Goal: Task Accomplishment & Management: Manage account settings

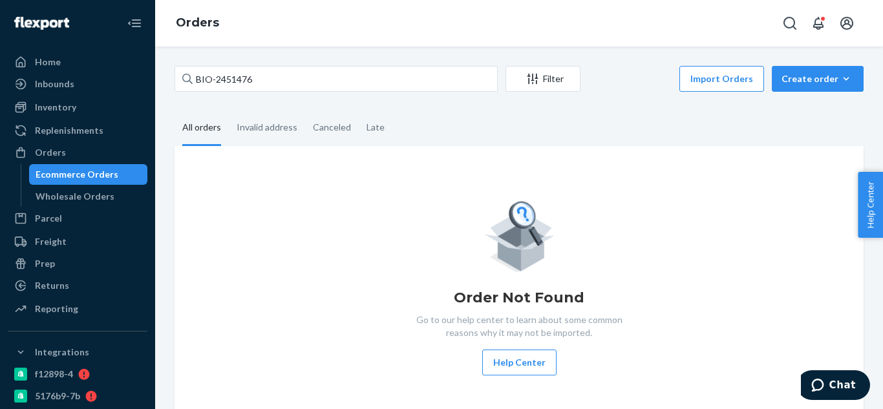
type input "BIO-2451476"
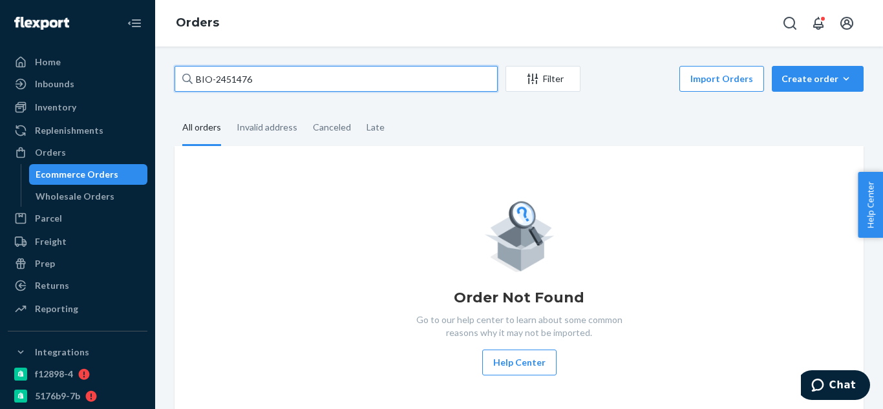
click at [382, 74] on input "BIO-2451476" at bounding box center [336, 79] width 323 height 26
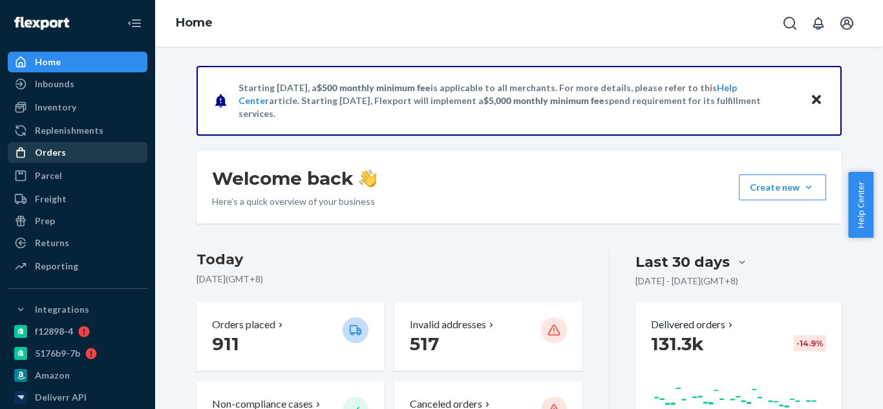
click at [47, 153] on div "Orders" at bounding box center [50, 152] width 31 height 13
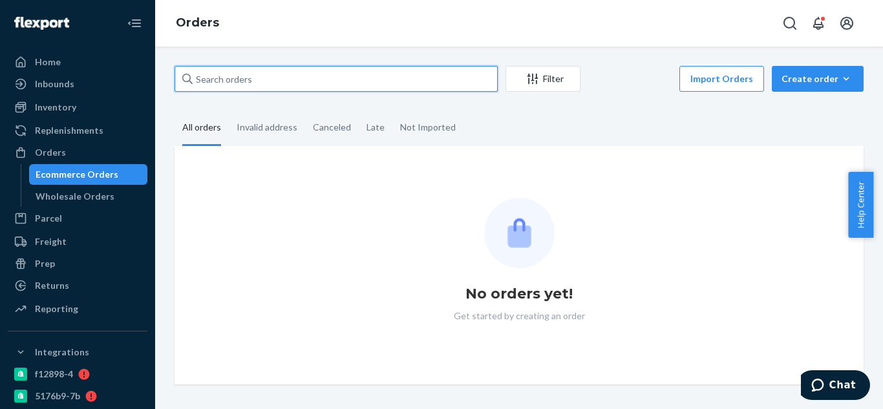
click at [306, 83] on input "text" at bounding box center [336, 79] width 323 height 26
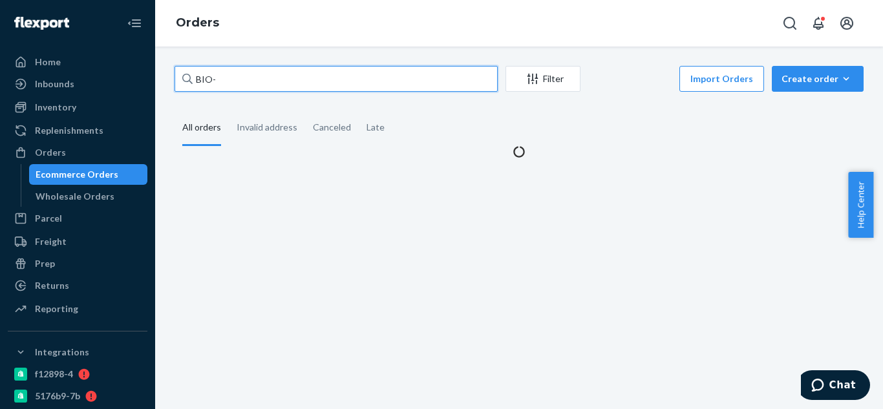
paste input "2451476"
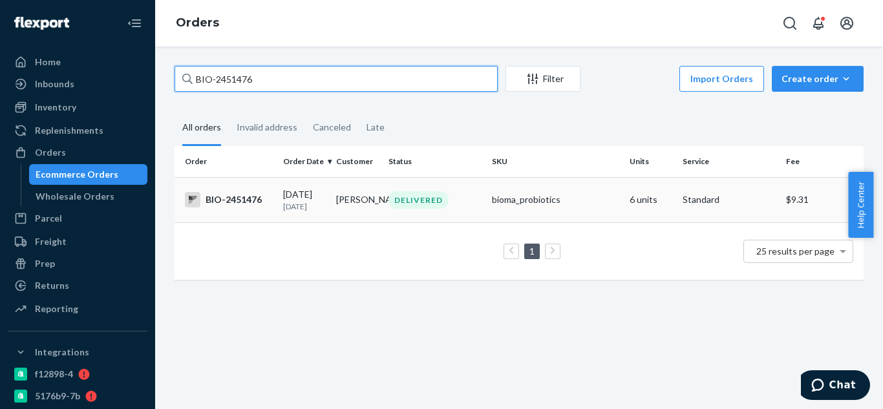
type input "BIO-2451476"
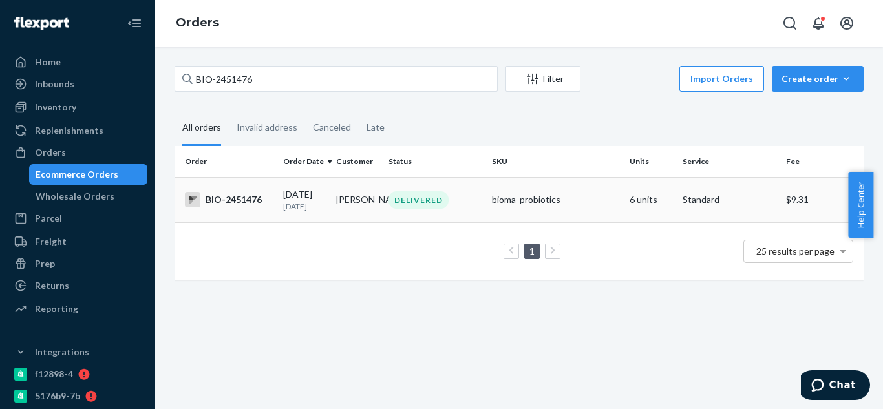
click at [446, 208] on div "DELIVERED" at bounding box center [435, 199] width 98 height 17
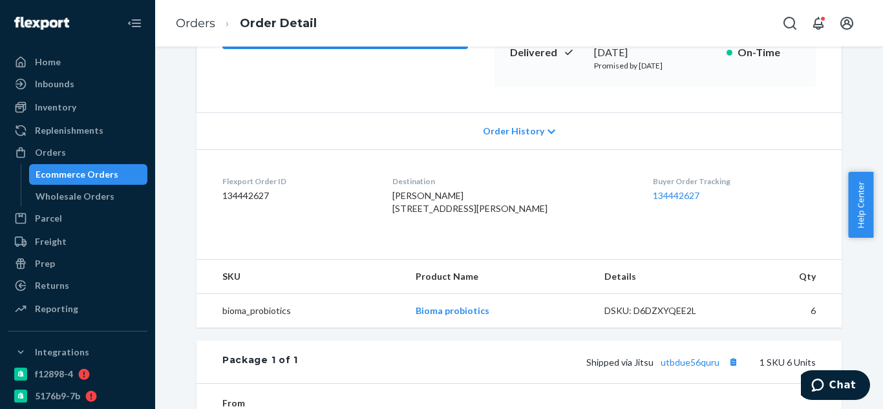
scroll to position [474, 0]
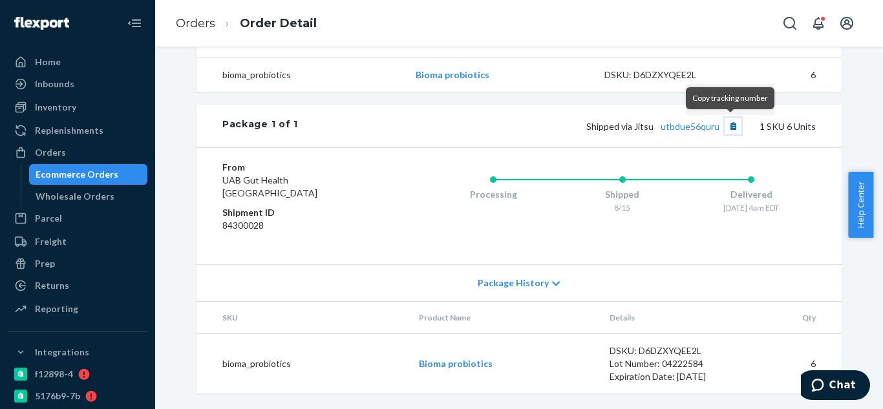
click at [726, 126] on button "Copy tracking number" at bounding box center [733, 126] width 17 height 17
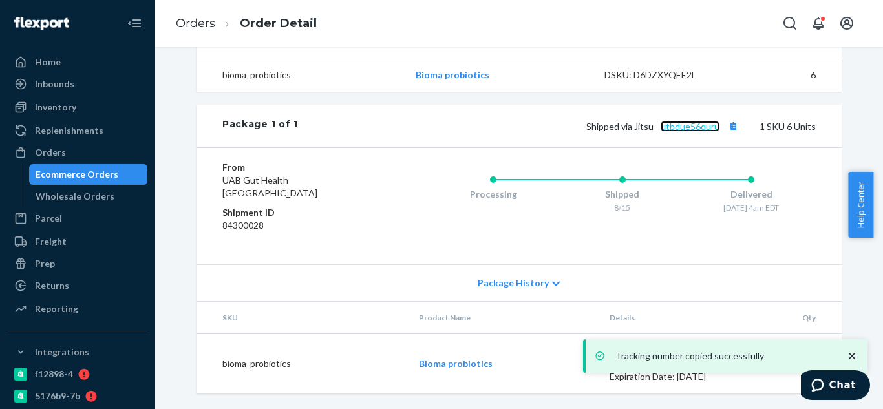
click at [695, 122] on link "utbdue56quru" at bounding box center [690, 126] width 59 height 11
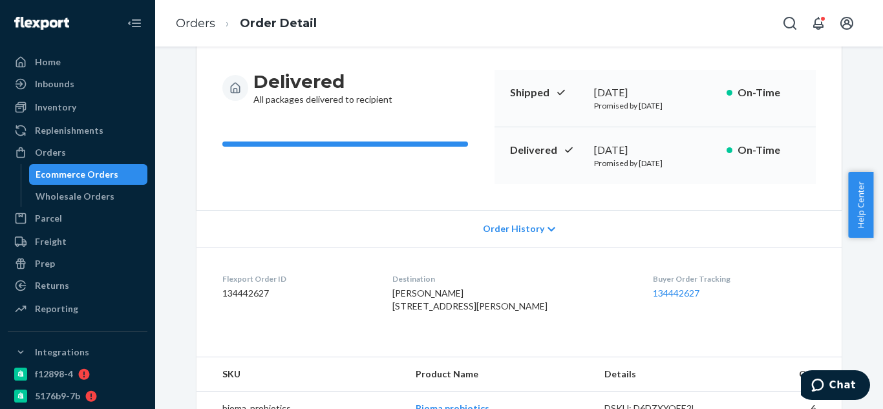
scroll to position [0, 0]
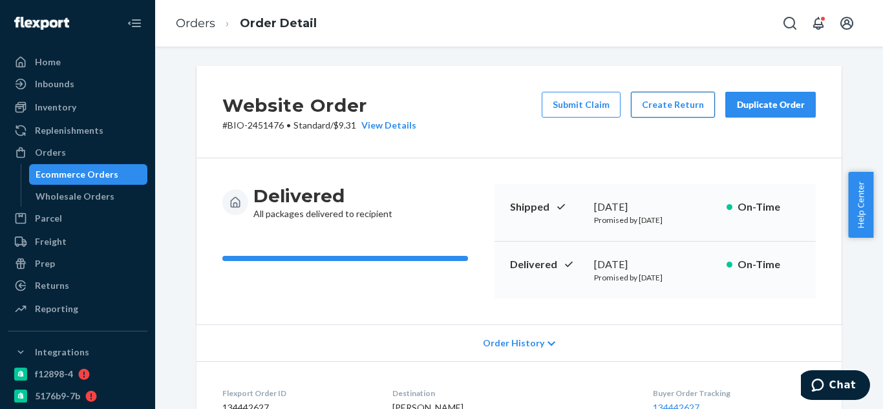
click at [680, 109] on button "Create Return" at bounding box center [673, 105] width 84 height 26
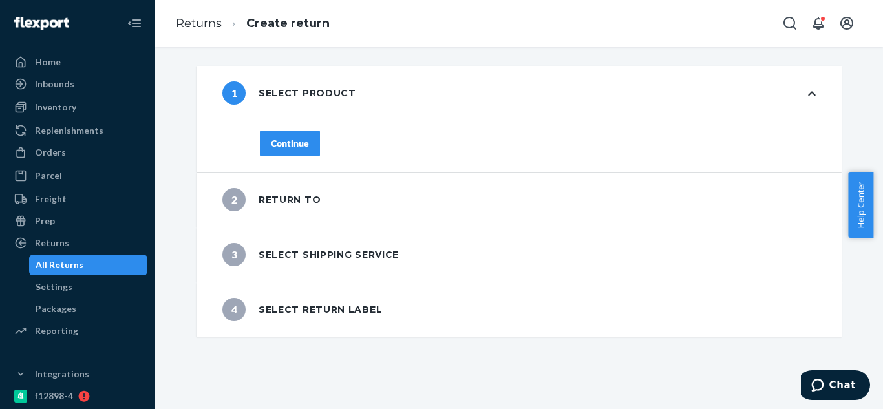
click at [297, 140] on div "Continue" at bounding box center [290, 143] width 38 height 13
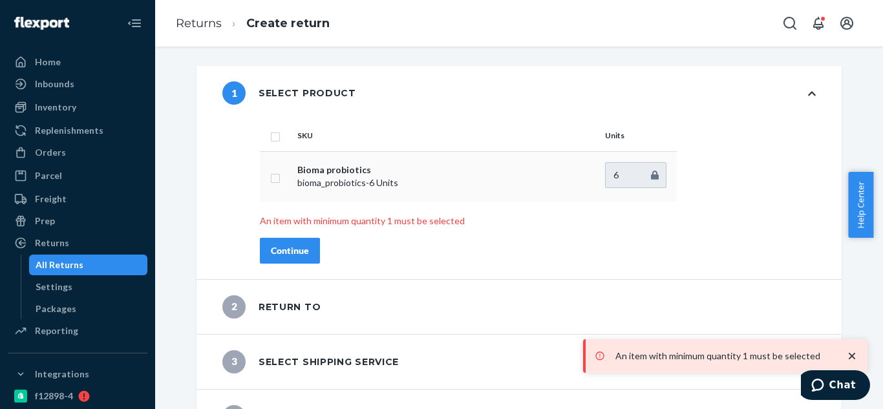
click at [275, 178] on input "checkbox" at bounding box center [275, 177] width 10 height 14
checkbox input "true"
click at [296, 246] on div "Continue" at bounding box center [290, 250] width 38 height 13
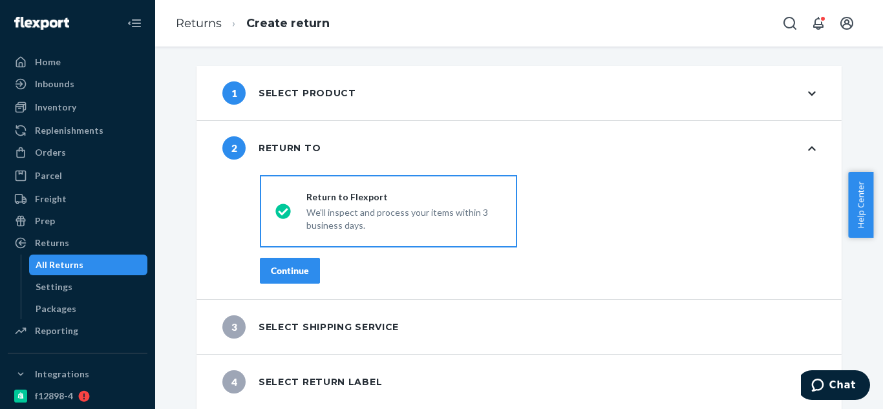
click at [275, 270] on div "Continue" at bounding box center [290, 270] width 38 height 13
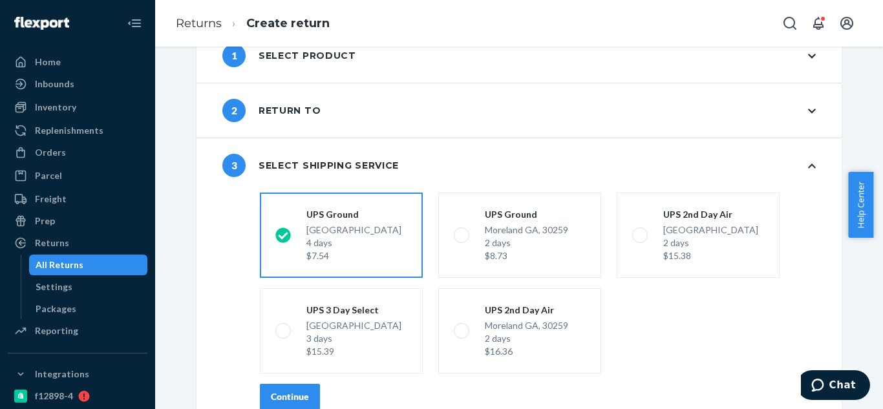
scroll to position [109, 0]
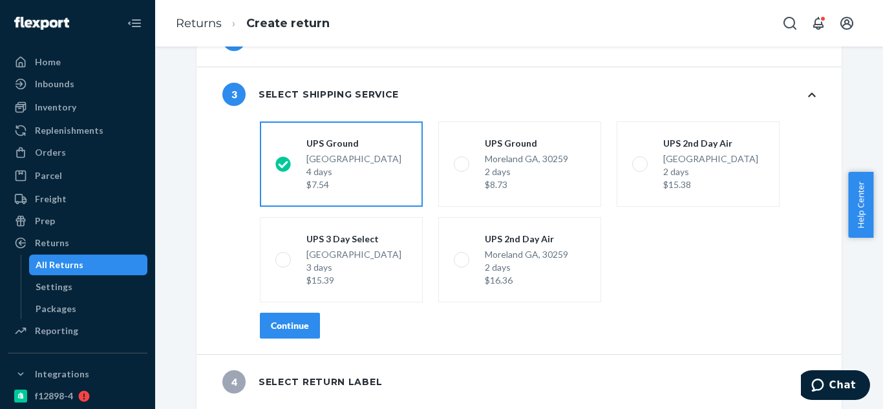
click at [286, 320] on div "Continue" at bounding box center [290, 325] width 38 height 13
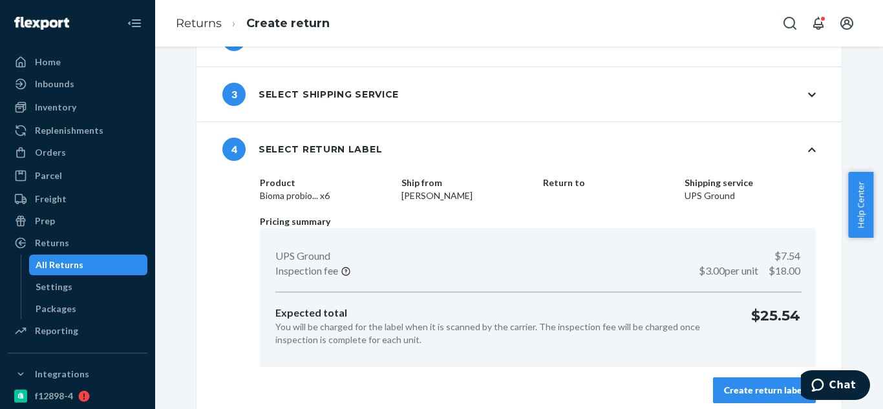
scroll to position [118, 0]
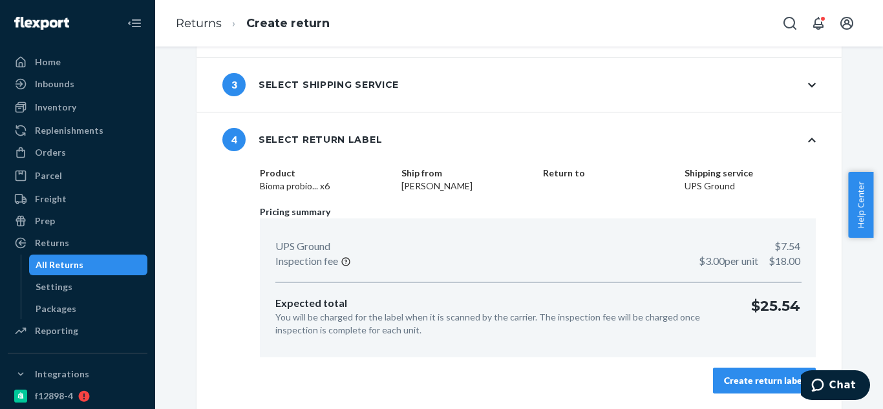
click at [748, 374] on div "Create return label" at bounding box center [764, 380] width 81 height 13
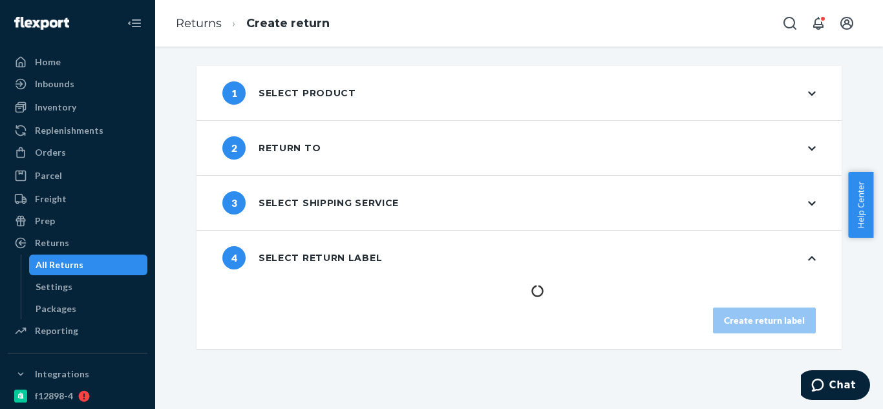
scroll to position [0, 0]
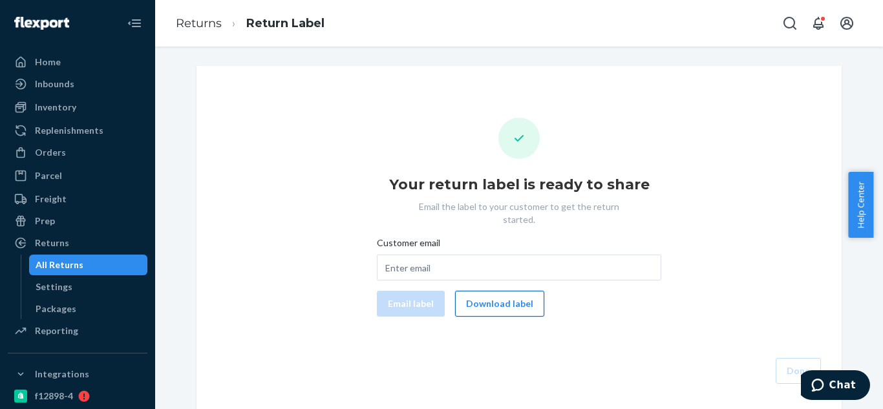
click at [492, 291] on button "Download label" at bounding box center [499, 304] width 89 height 26
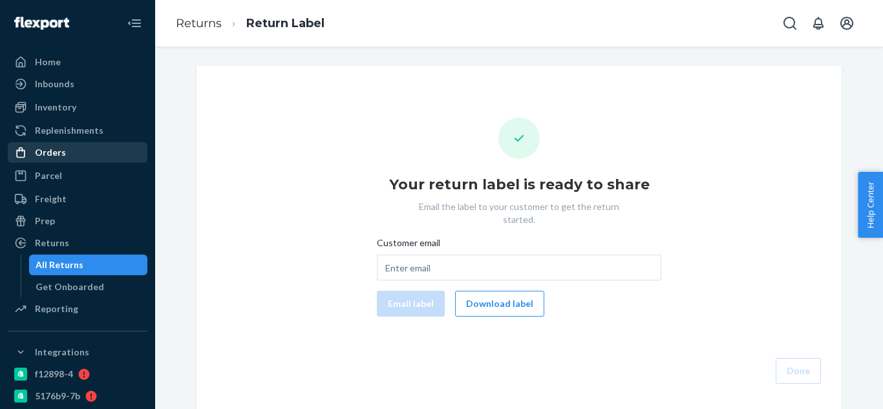
click at [52, 146] on div "Orders" at bounding box center [50, 152] width 31 height 13
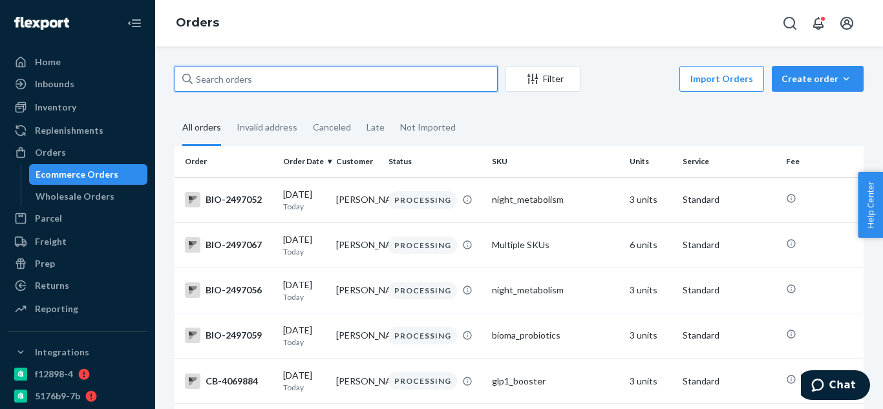
click at [304, 83] on input "text" at bounding box center [336, 79] width 323 height 26
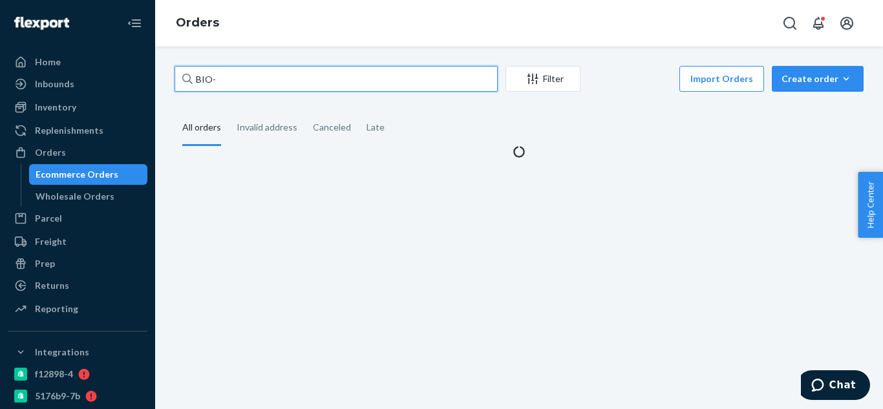
paste input "2400311"
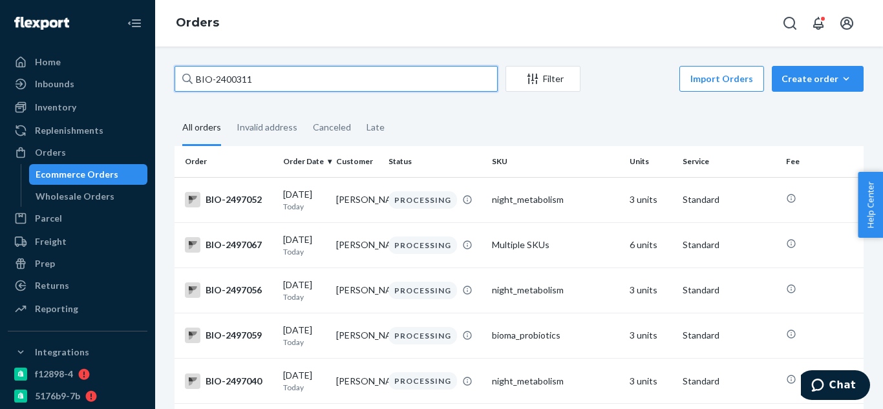
type input "BIO-2400311"
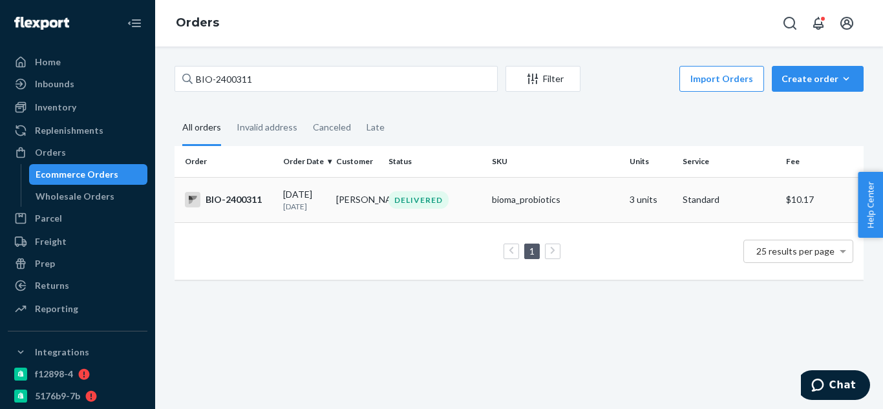
click at [405, 205] on div "DELIVERED" at bounding box center [419, 199] width 60 height 17
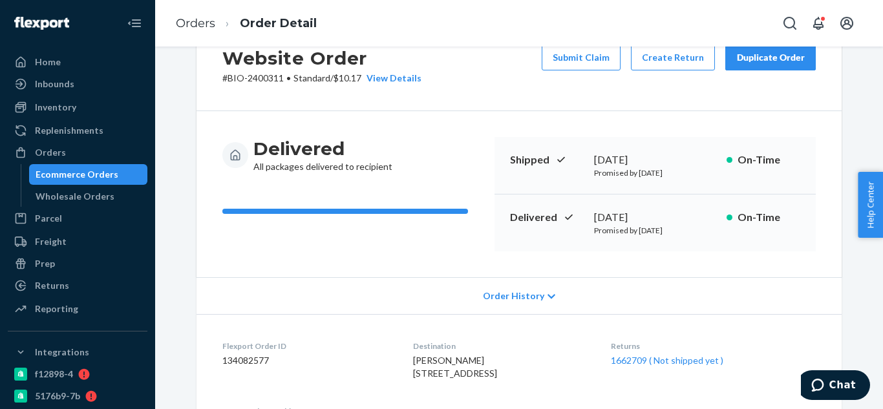
scroll to position [45, 0]
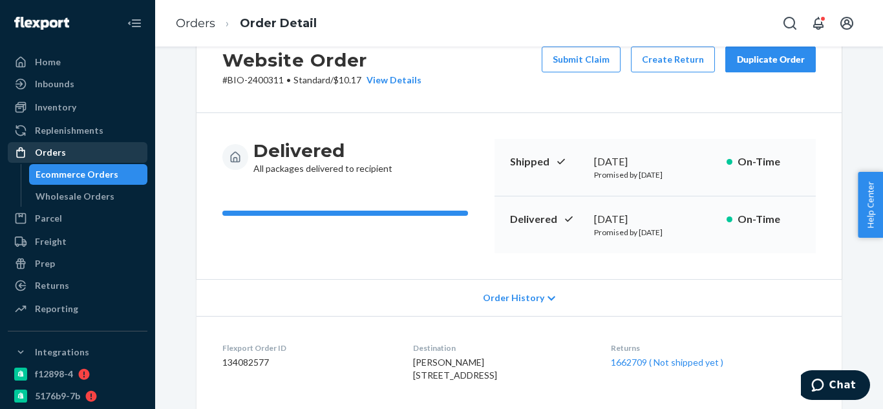
click at [70, 155] on div "Orders" at bounding box center [77, 153] width 137 height 18
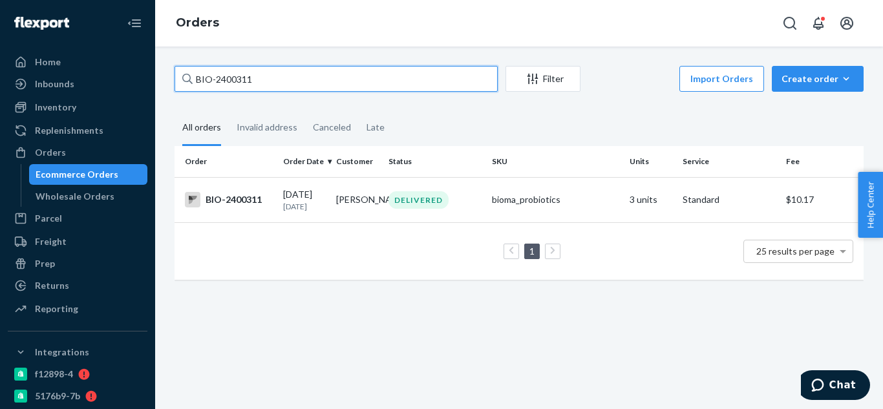
click at [272, 74] on input "BIO-2400311" at bounding box center [336, 79] width 323 height 26
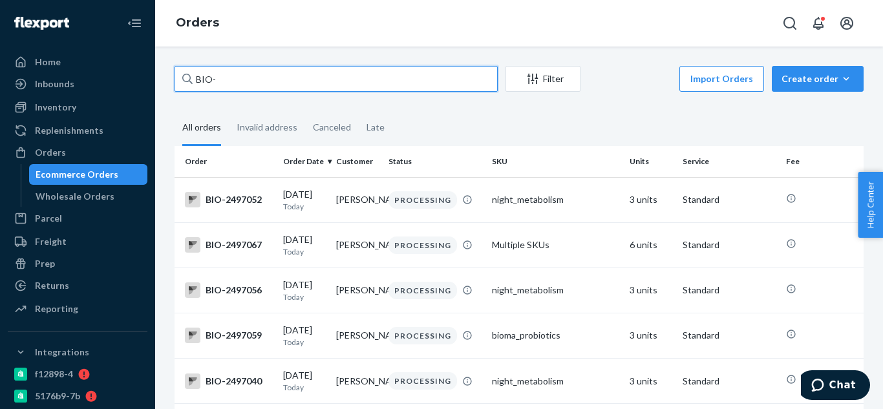
paste input "2482770"
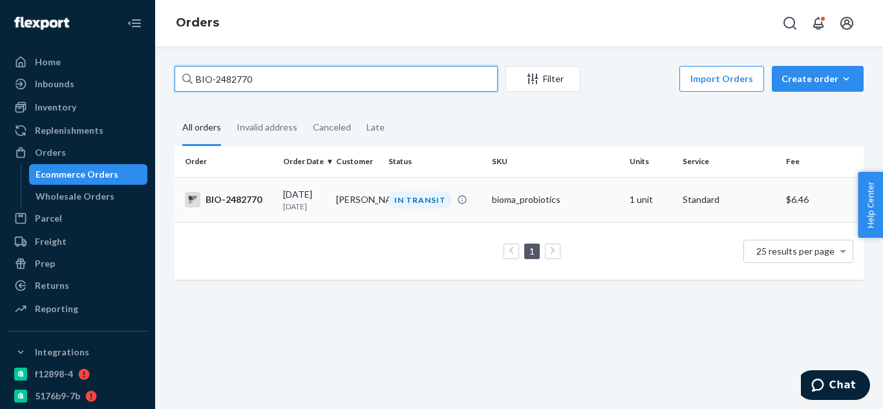
type input "BIO-2482770"
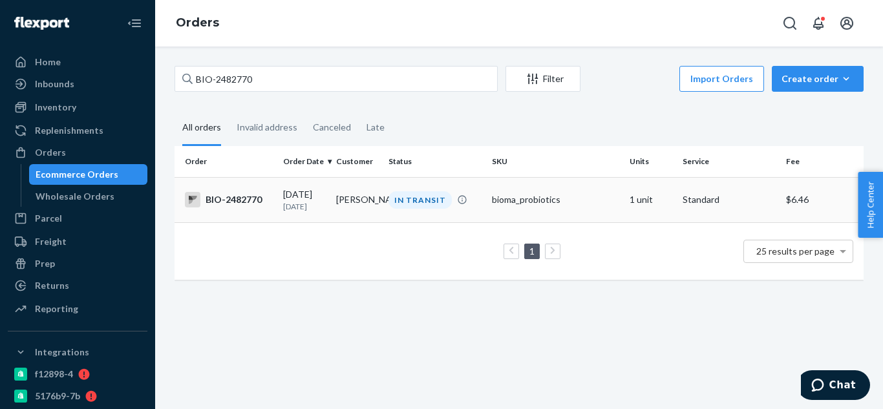
click at [257, 189] on td "BIO-2482770" at bounding box center [226, 199] width 103 height 45
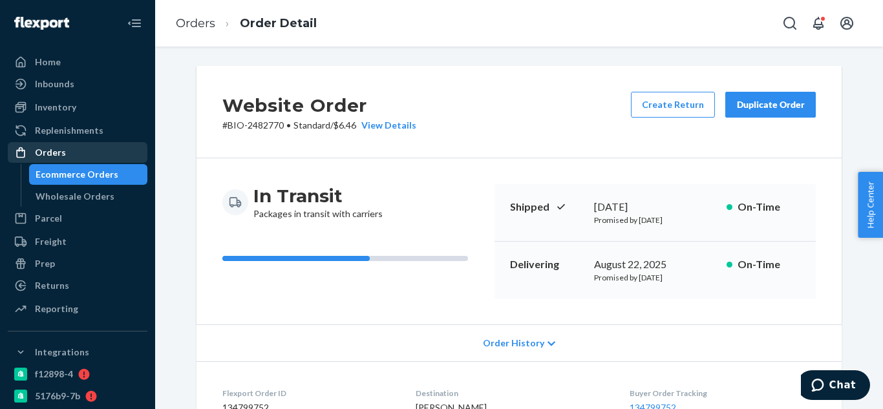
click at [57, 156] on div "Orders" at bounding box center [50, 152] width 31 height 13
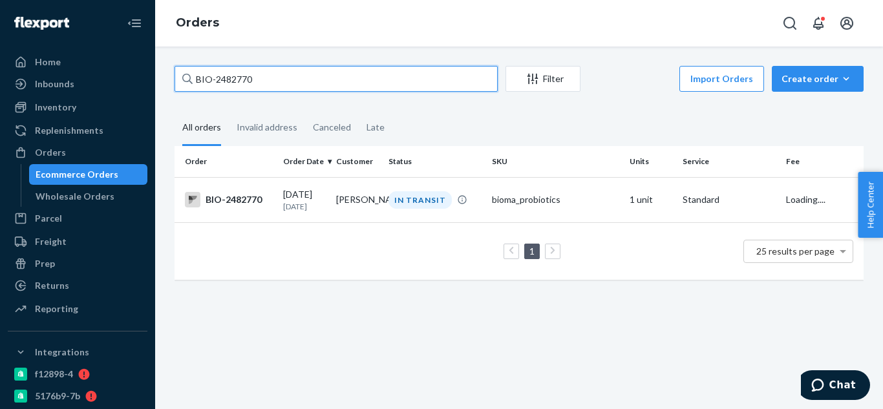
click at [288, 81] on input "BIO-2482770" at bounding box center [336, 79] width 323 height 26
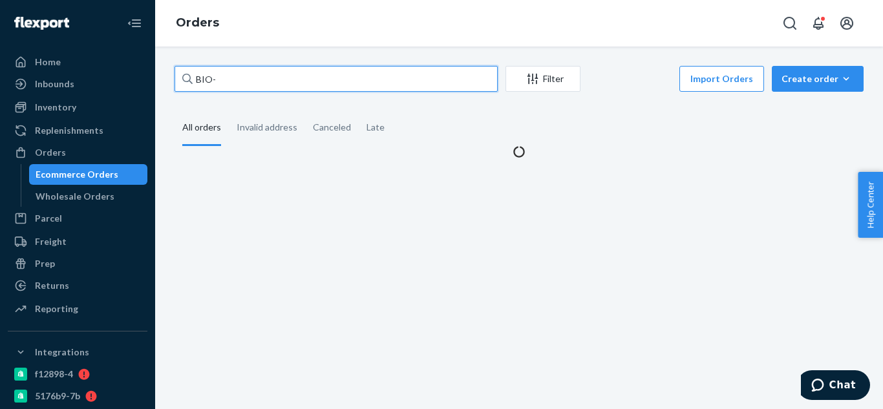
paste input "2337582"
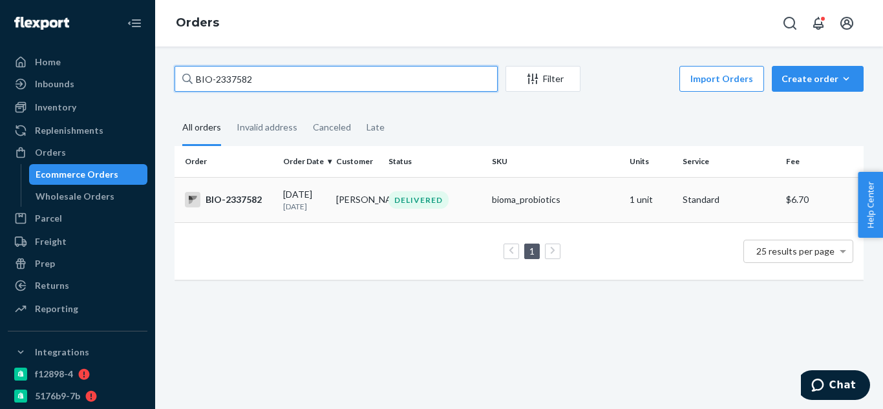
type input "BIO-2337582"
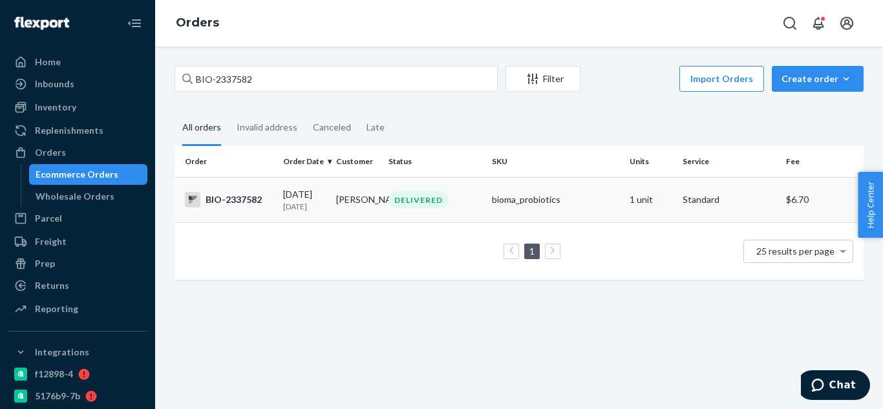
click at [260, 208] on div "BIO-2337582" at bounding box center [229, 200] width 88 height 16
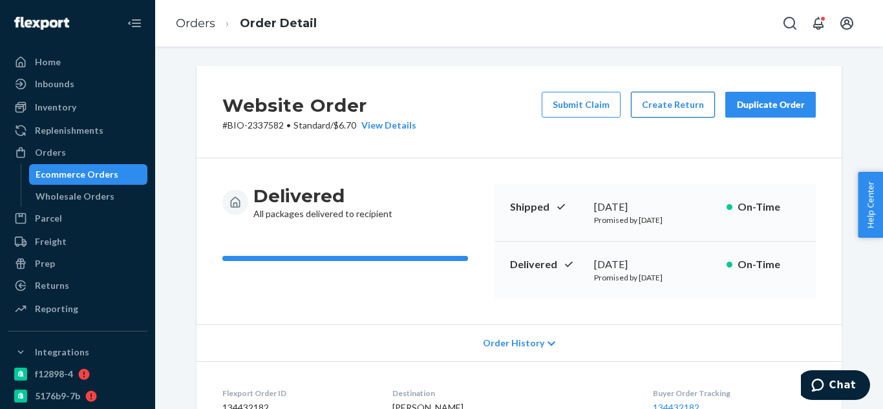
click at [674, 92] on button "Create Return" at bounding box center [673, 105] width 84 height 26
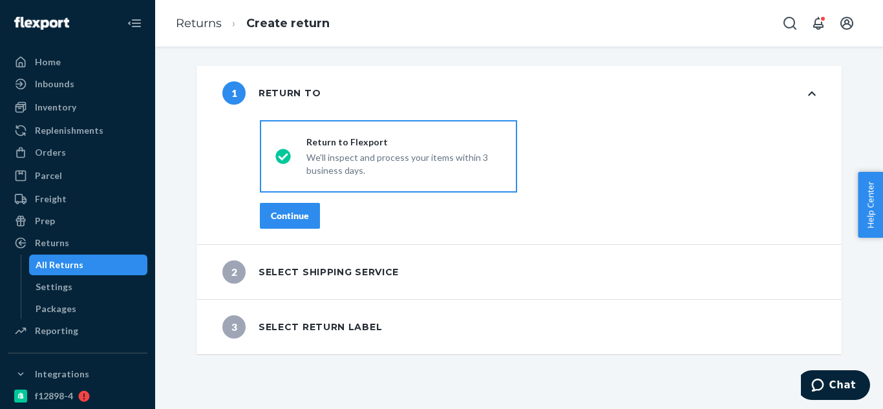
click at [290, 210] on div "Continue" at bounding box center [290, 216] width 38 height 13
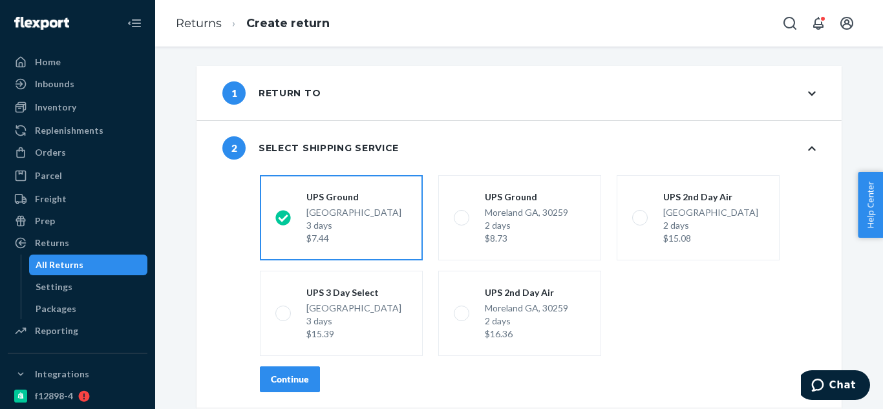
scroll to position [54, 0]
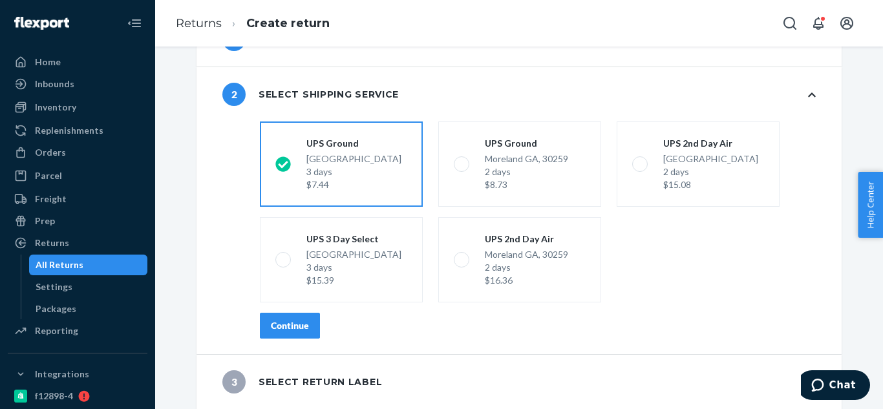
click at [289, 325] on div "Continue" at bounding box center [290, 325] width 38 height 13
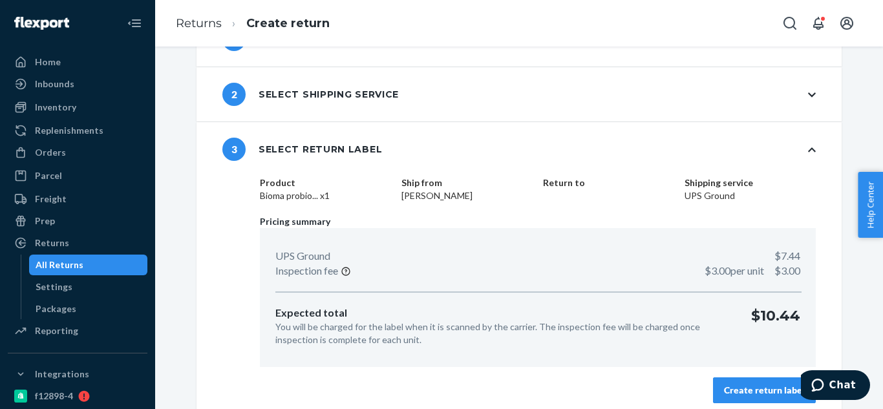
scroll to position [63, 0]
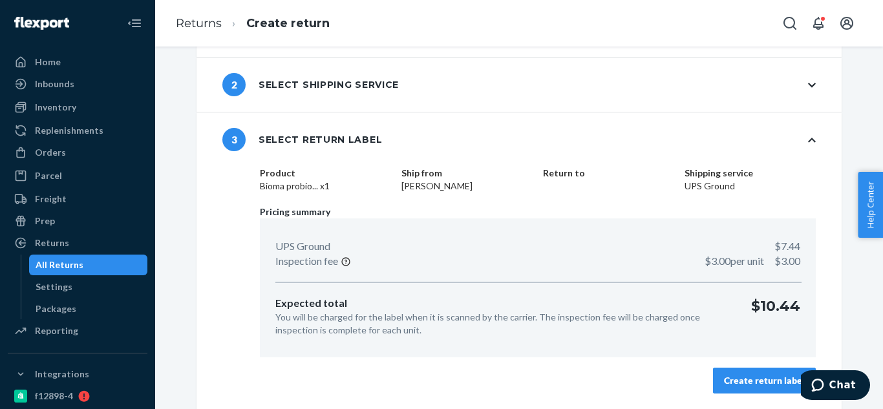
click at [746, 372] on button "Create return label" at bounding box center [764, 381] width 103 height 26
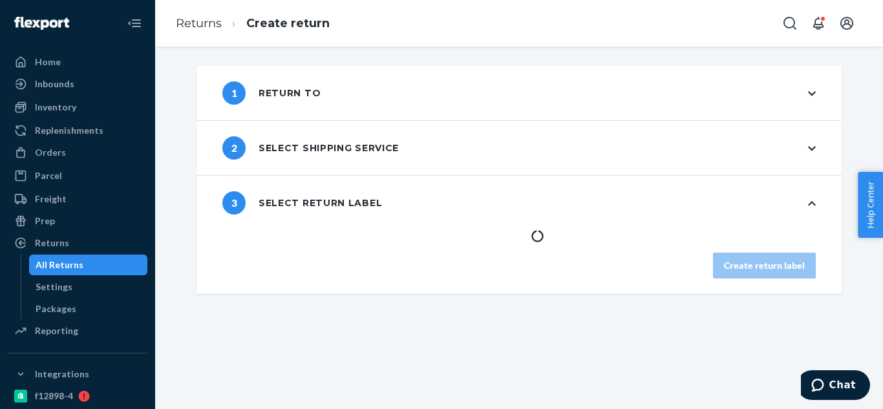
scroll to position [0, 0]
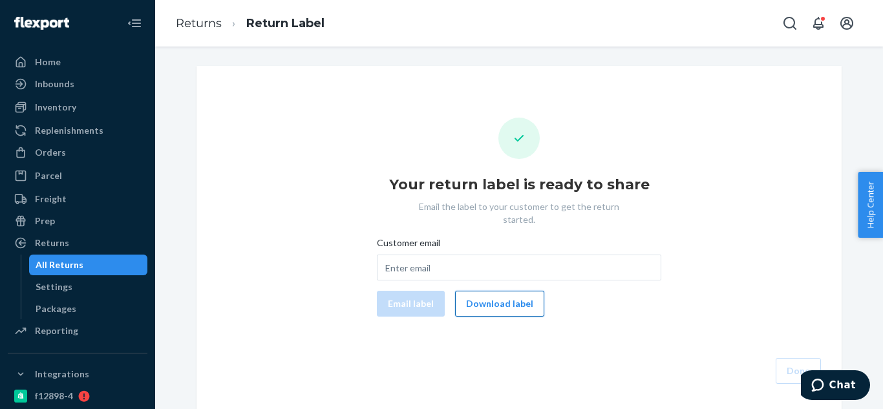
click at [510, 299] on button "Download label" at bounding box center [499, 304] width 89 height 26
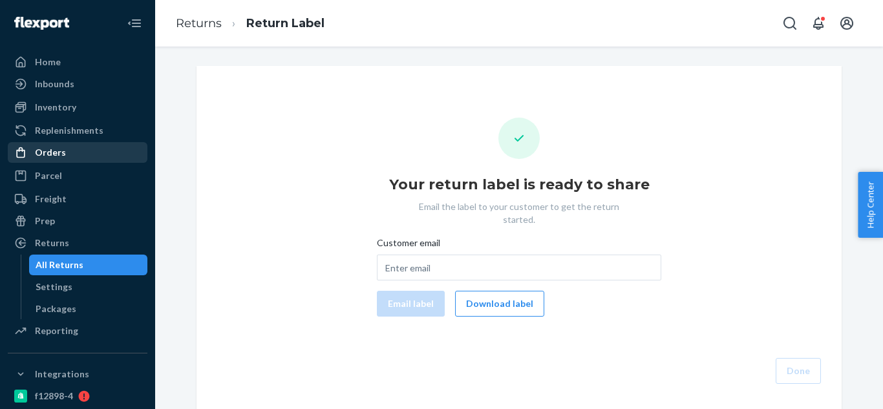
click at [83, 149] on div "Orders" at bounding box center [77, 153] width 137 height 18
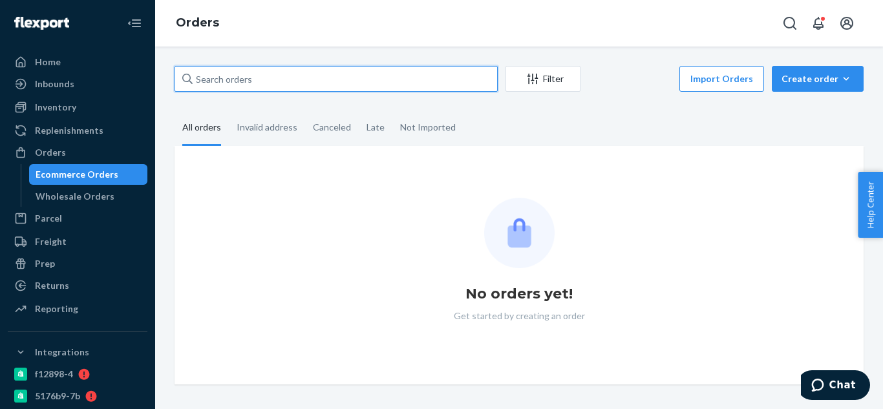
click at [309, 85] on input "text" at bounding box center [336, 79] width 323 height 26
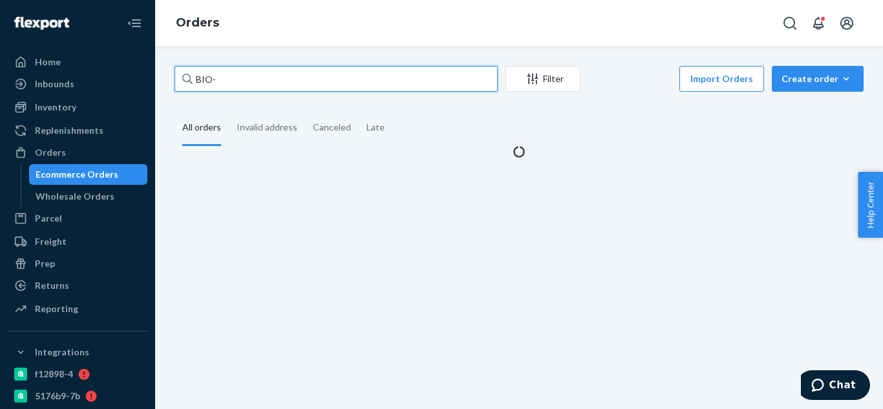
paste input "2496683"
paste input "2496671"
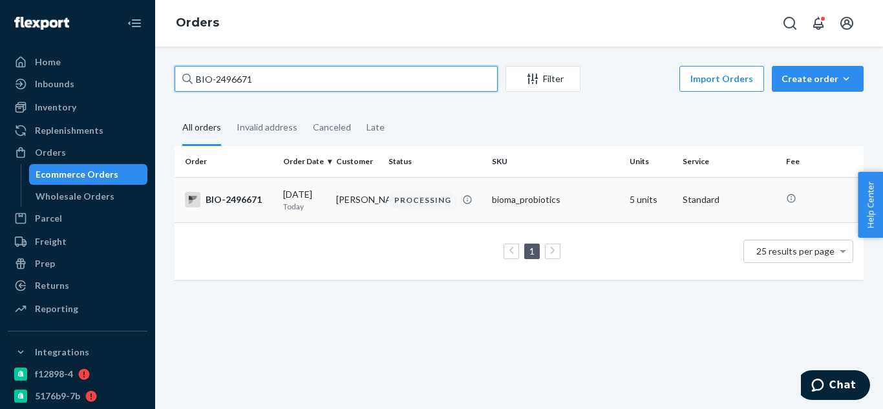
type input "BIO-2496671"
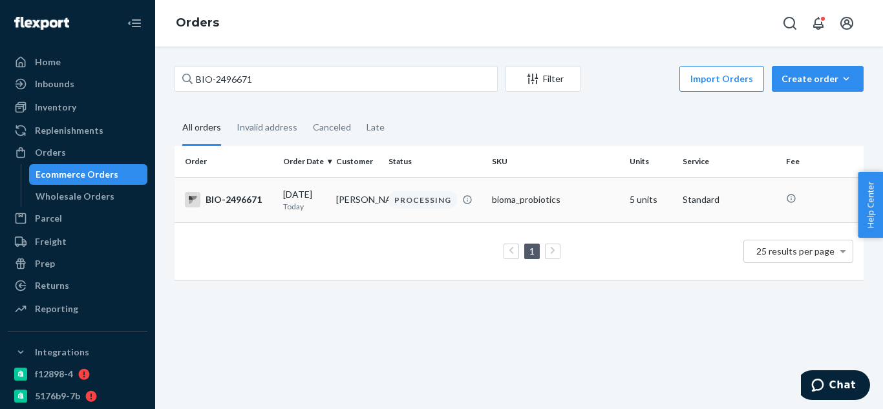
click at [242, 202] on div "BIO-2496671" at bounding box center [229, 200] width 88 height 16
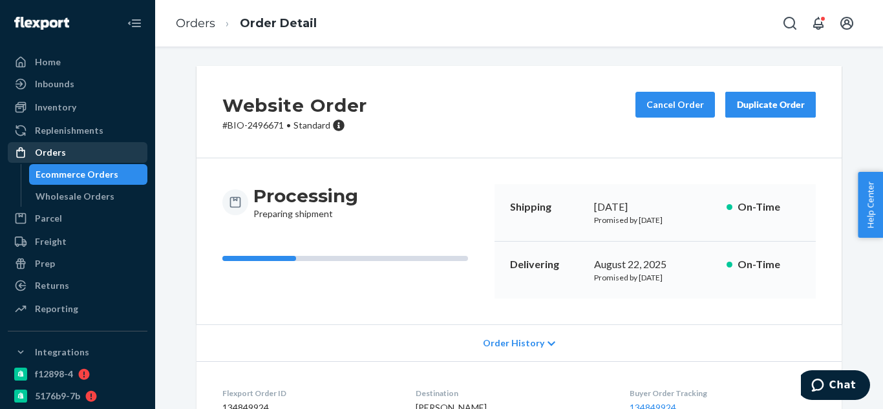
click at [85, 151] on div "Orders" at bounding box center [77, 153] width 137 height 18
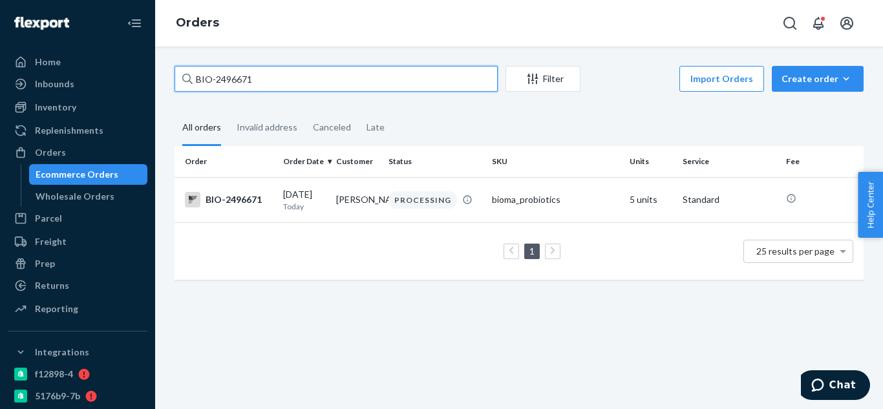
click at [311, 86] on input "BIO-2496671" at bounding box center [336, 79] width 323 height 26
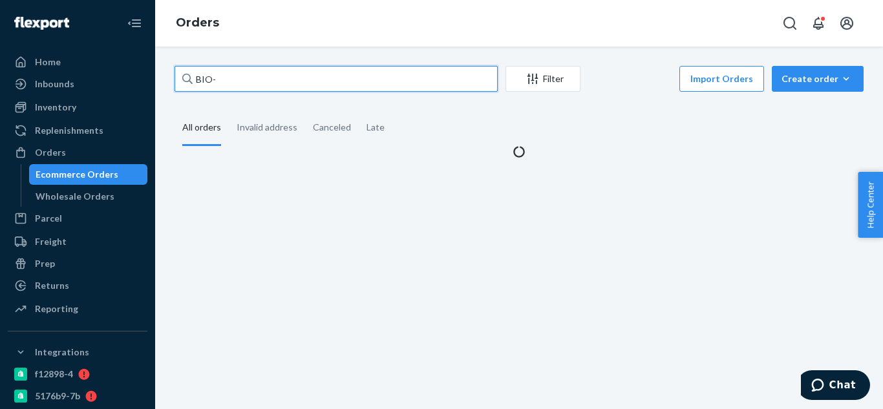
paste input "2460860"
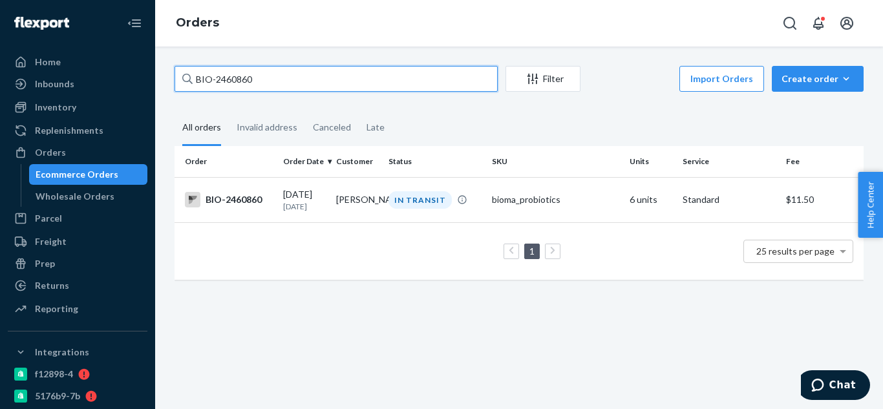
type input "BIO-2460860"
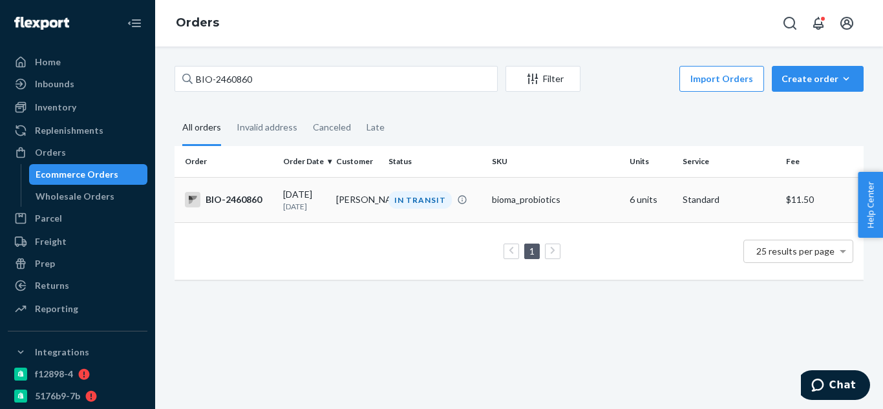
click at [320, 198] on div "[DATE] [DATE]" at bounding box center [304, 200] width 43 height 24
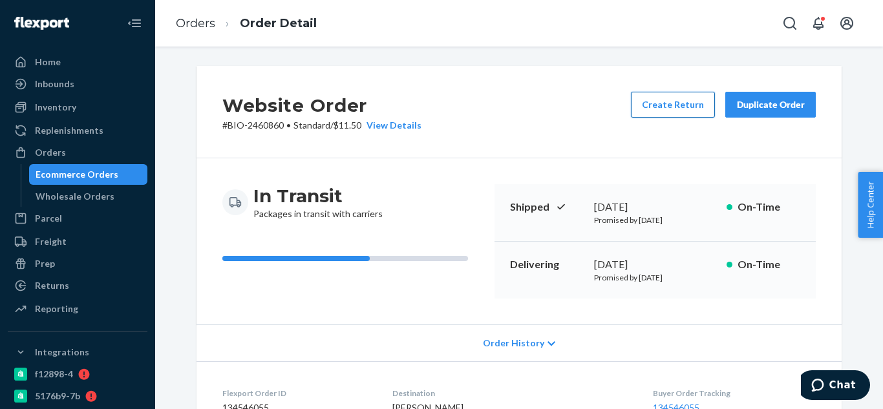
click at [671, 101] on button "Create Return" at bounding box center [673, 105] width 84 height 26
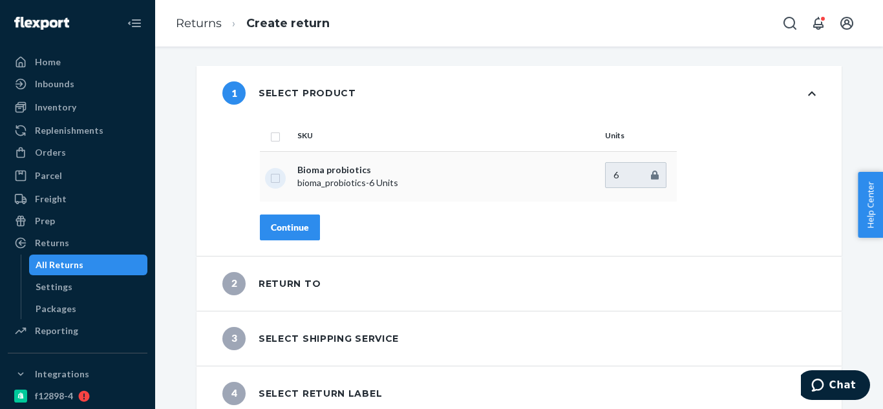
click at [275, 177] on input "checkbox" at bounding box center [275, 177] width 10 height 14
checkbox input "true"
click at [291, 230] on div "Continue" at bounding box center [290, 227] width 38 height 13
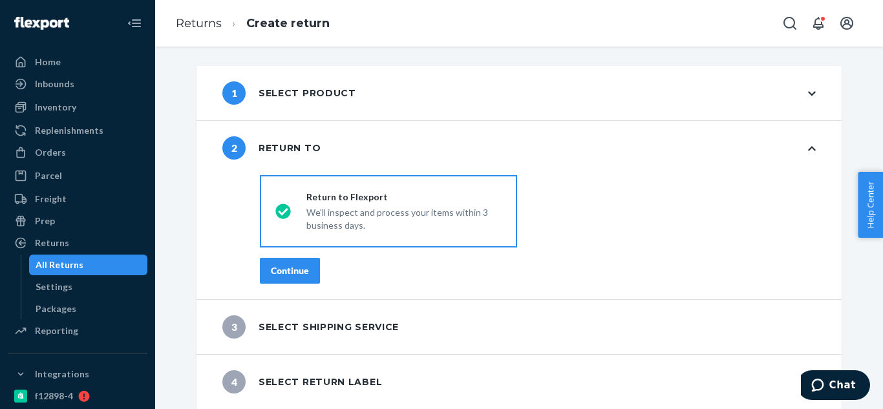
click at [294, 265] on div "Continue" at bounding box center [290, 270] width 38 height 13
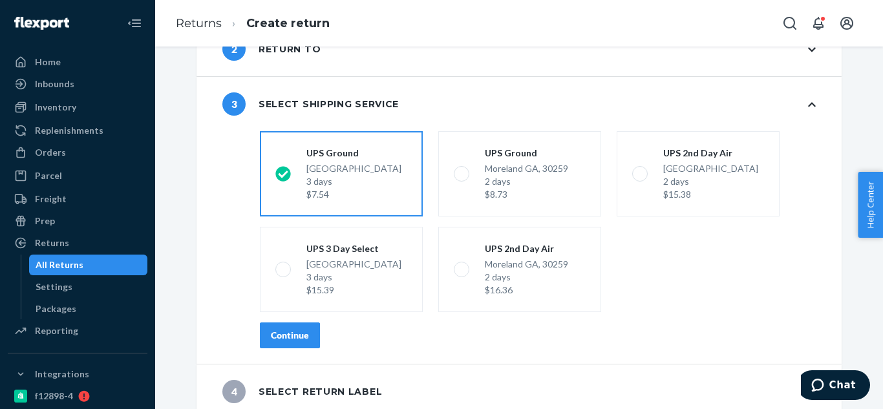
scroll to position [109, 0]
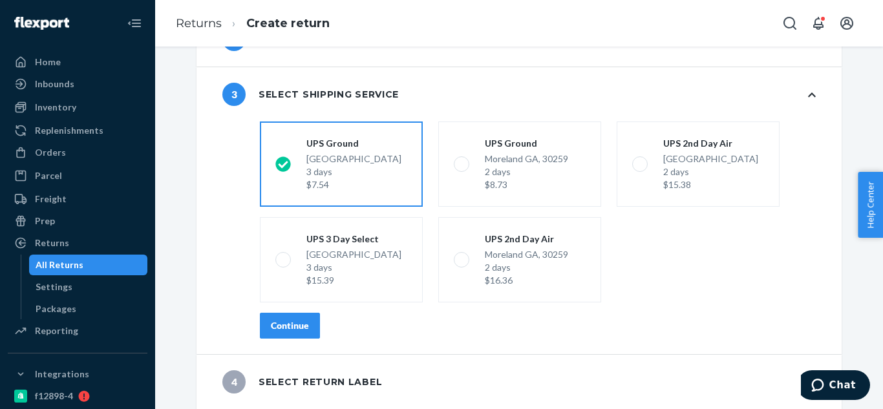
click at [298, 325] on div "Continue" at bounding box center [290, 325] width 38 height 13
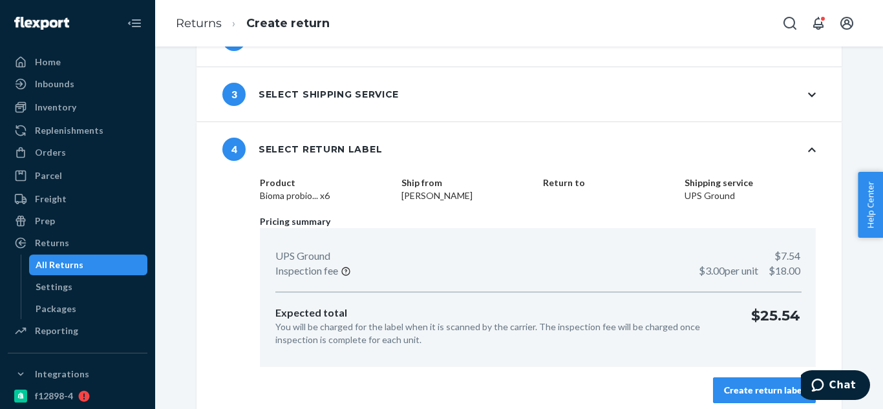
click at [757, 389] on div "Create return label" at bounding box center [764, 390] width 81 height 13
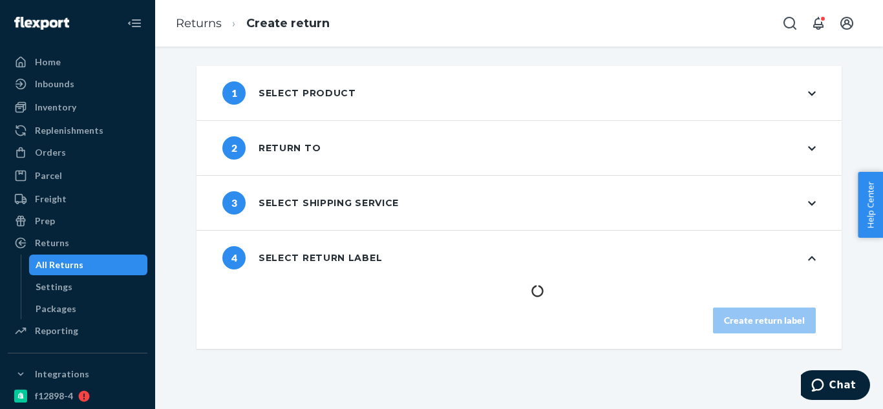
scroll to position [0, 0]
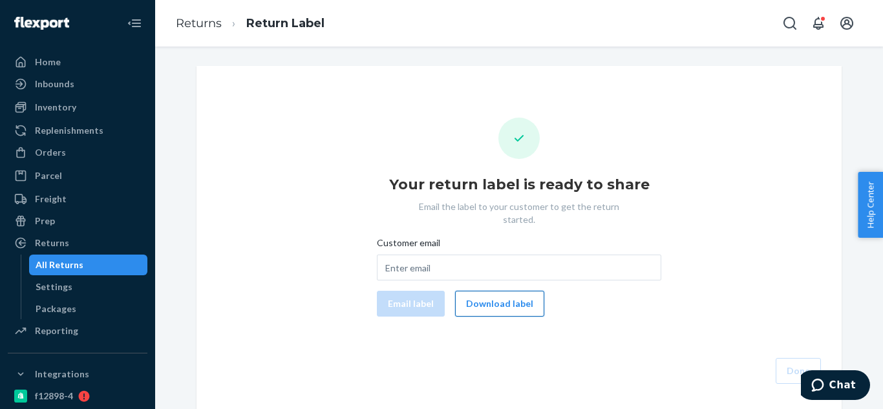
click at [507, 291] on button "Download label" at bounding box center [499, 304] width 89 height 26
